Goal: Communication & Community: Answer question/provide support

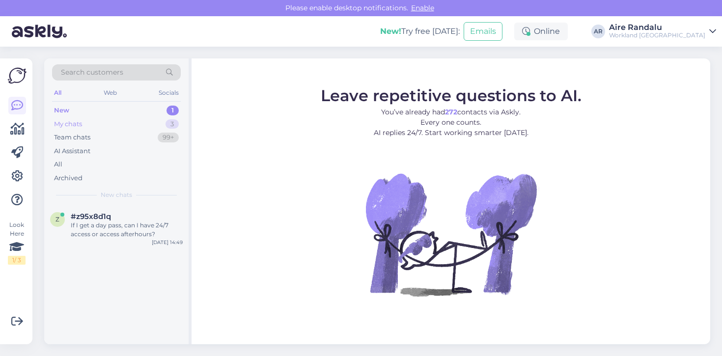
click at [127, 119] on div "My chats 3" at bounding box center [116, 124] width 129 height 14
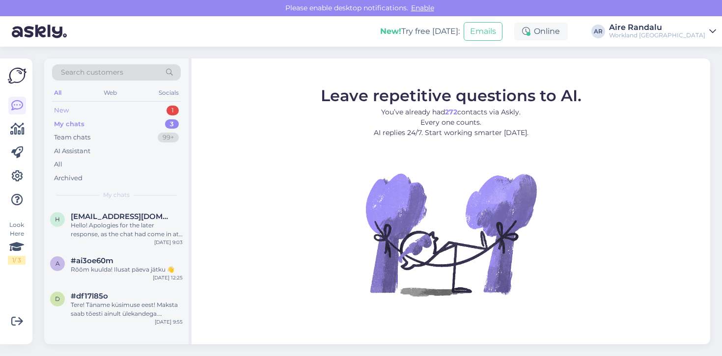
click at [127, 109] on div "New 1" at bounding box center [116, 111] width 129 height 14
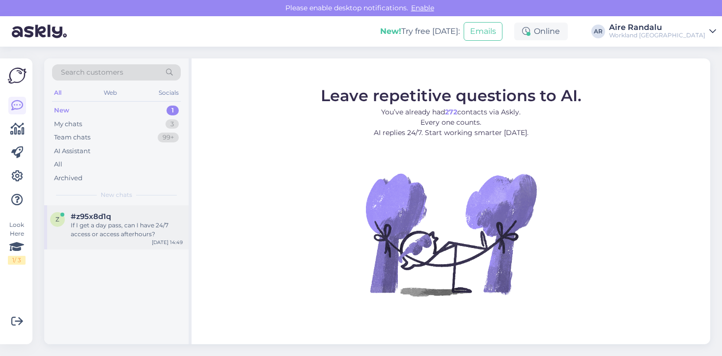
click at [106, 234] on div "If I get a day pass, can I have 24/7 access or access afterhours?" at bounding box center [127, 230] width 112 height 18
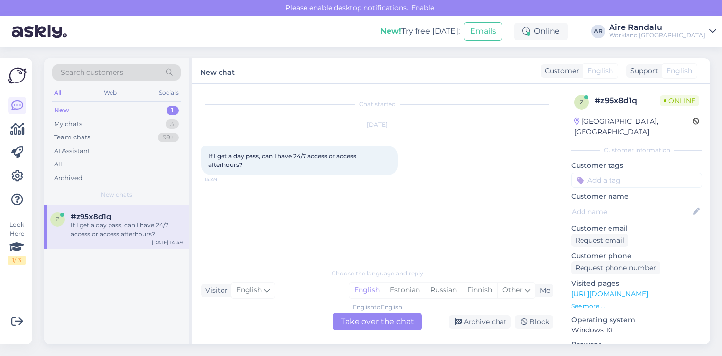
click at [381, 325] on div "English to English Take over the chat" at bounding box center [377, 322] width 89 height 18
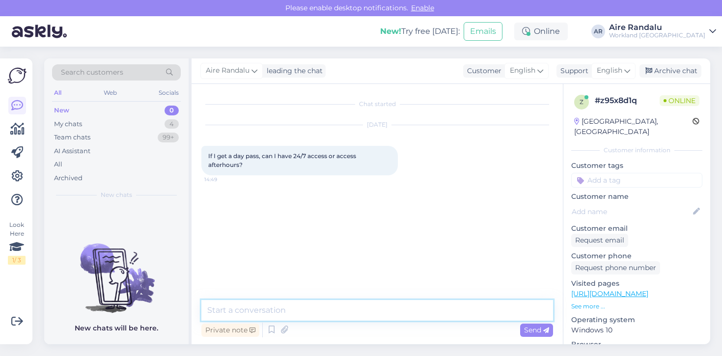
click at [291, 306] on textarea at bounding box center [377, 310] width 352 height 21
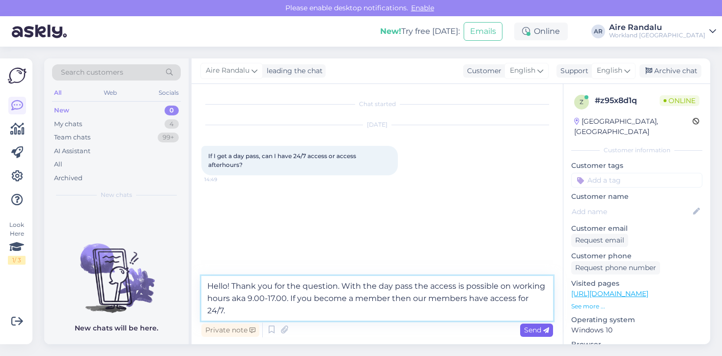
type textarea "Hello! Thank you for the question. With the day pass the access is possible on …"
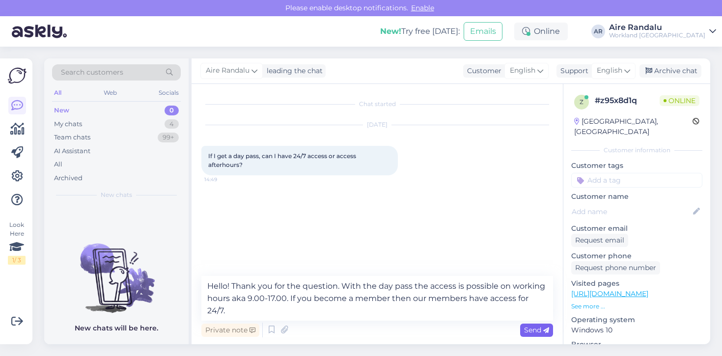
click at [526, 334] on span "Send" at bounding box center [536, 330] width 25 height 9
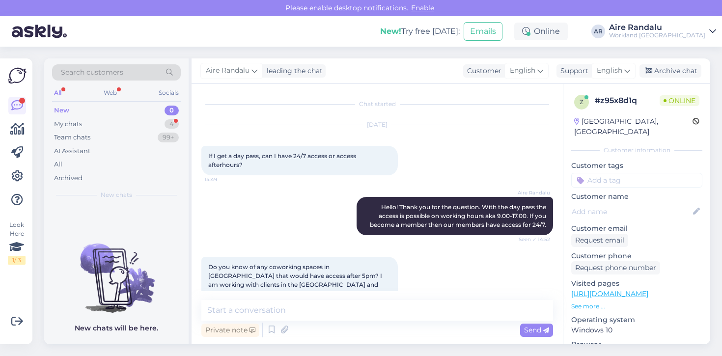
scroll to position [15, 0]
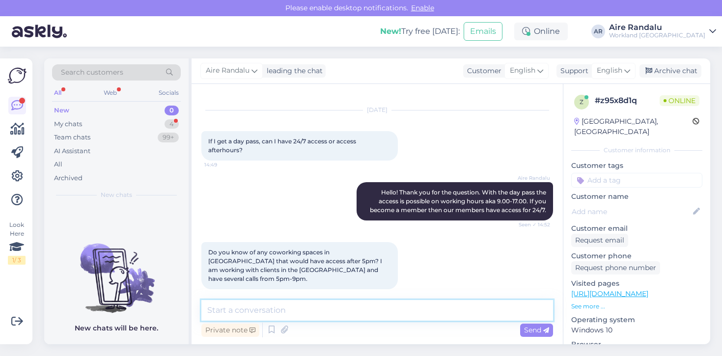
click at [361, 318] on textarea at bounding box center [377, 310] width 352 height 21
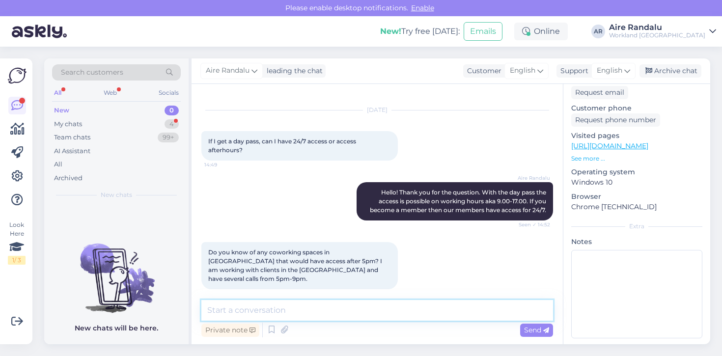
scroll to position [147, 0]
click at [425, 306] on textarea at bounding box center [377, 310] width 352 height 21
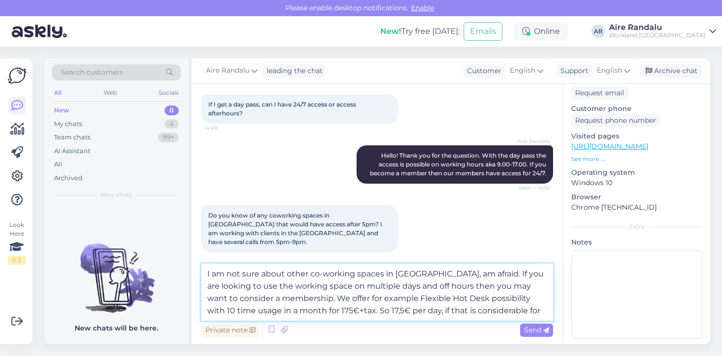
scroll to position [51, 0]
type textarea "I am not sure about other co-working spaces in [GEOGRAPHIC_DATA], am afraid. If…"
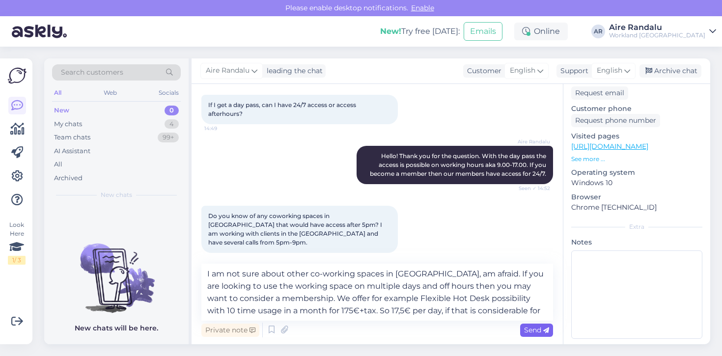
click at [532, 329] on span "Send" at bounding box center [536, 330] width 25 height 9
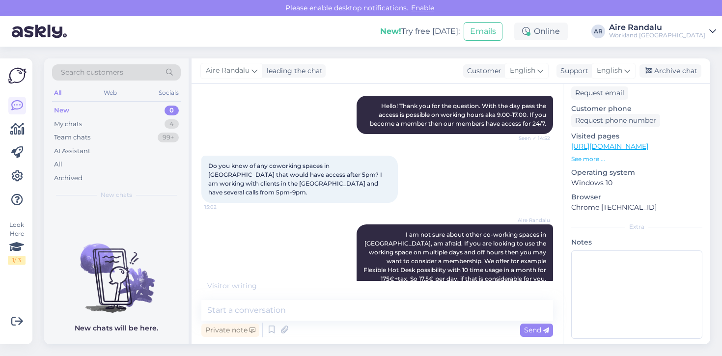
scroll to position [143, 0]
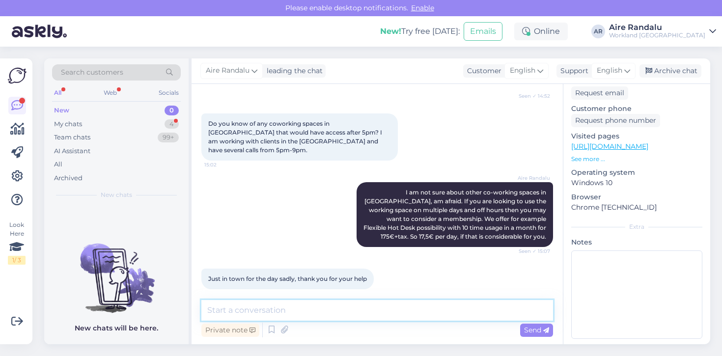
click at [349, 312] on textarea at bounding box center [377, 310] width 352 height 21
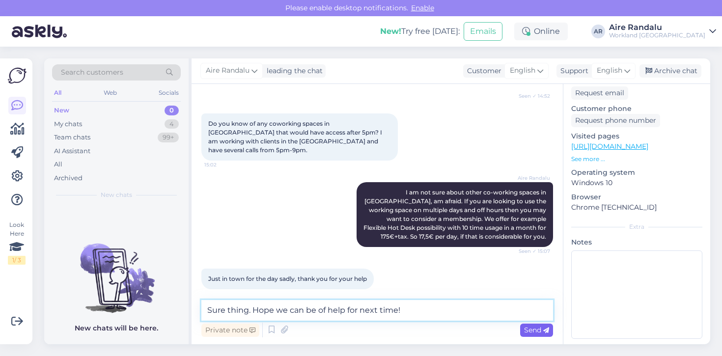
type textarea "Sure thing. Hope we can be of help for next time!"
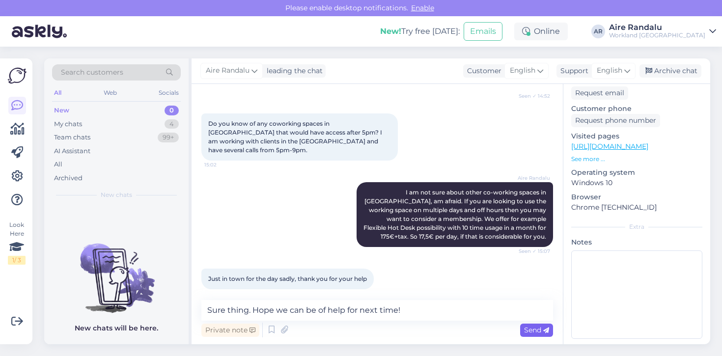
click at [526, 333] on span "Send" at bounding box center [536, 330] width 25 height 9
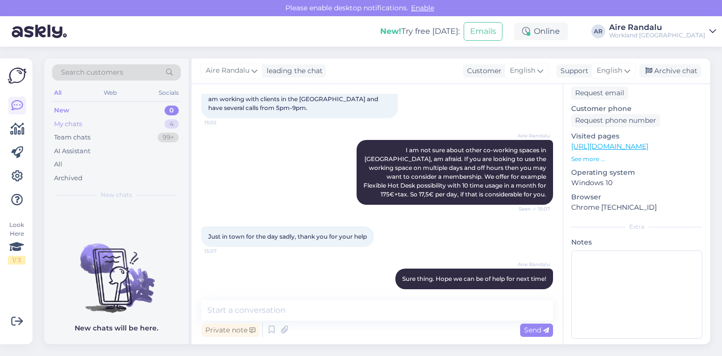
click at [146, 126] on div "My chats 4" at bounding box center [116, 124] width 129 height 14
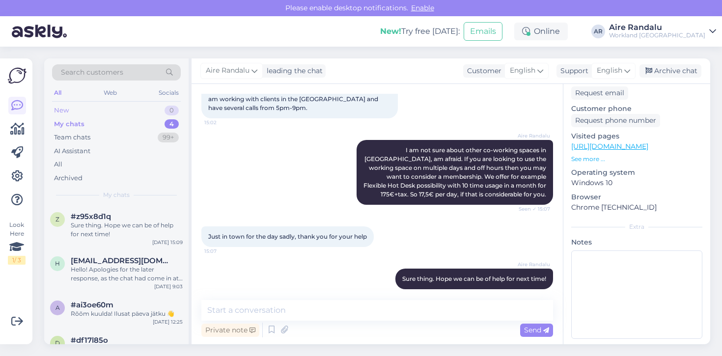
click at [137, 113] on div "New 0" at bounding box center [116, 111] width 129 height 14
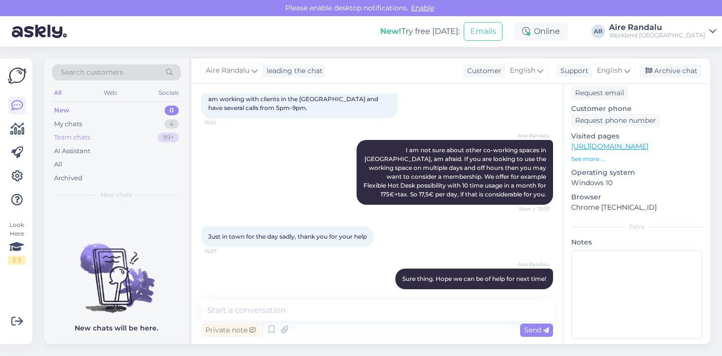
click at [138, 141] on div "Team chats 99+" at bounding box center [116, 138] width 129 height 14
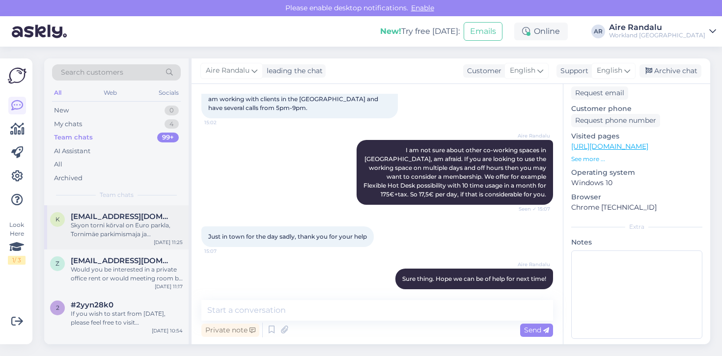
click at [123, 238] on div "k [EMAIL_ADDRESS][DOMAIN_NAME] Skyon torni kõrval on Euro parkla, [GEOGRAPHIC_D…" at bounding box center [116, 227] width 144 height 44
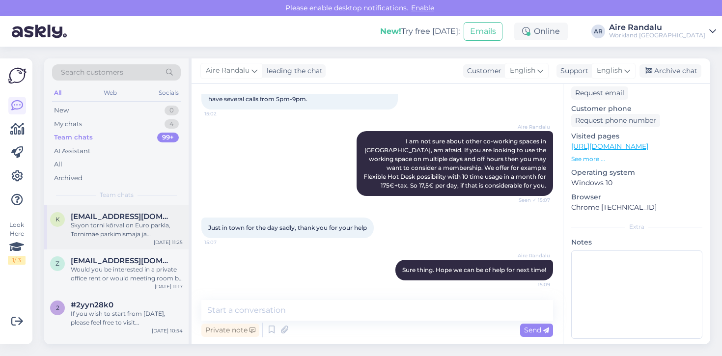
scroll to position [144, 0]
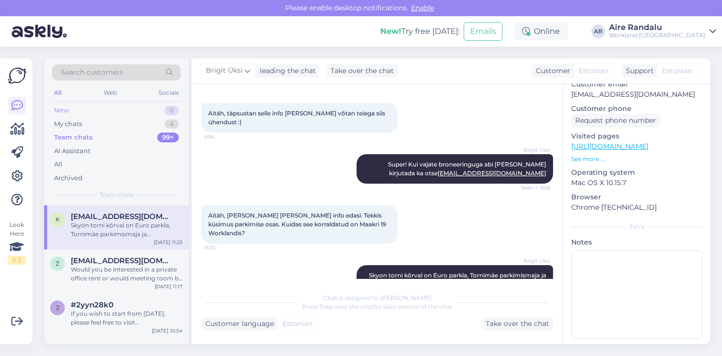
click at [99, 108] on div "New 0" at bounding box center [116, 111] width 129 height 14
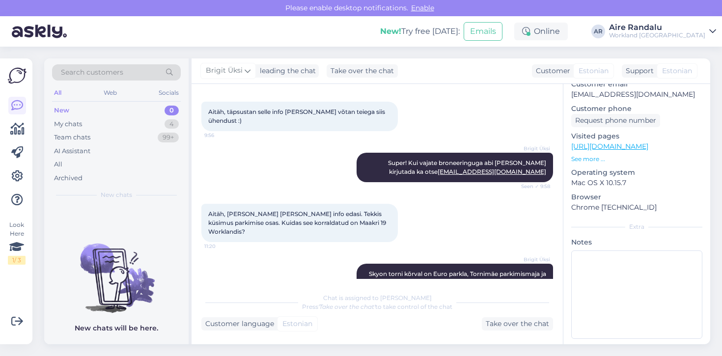
scroll to position [335, 0]
